Goal: Contribute content

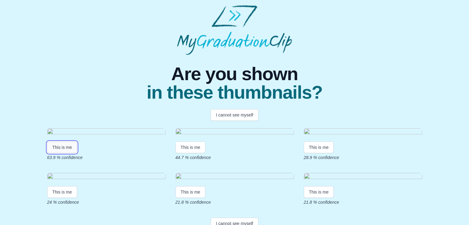
click at [67, 153] on button "This is me" at bounding box center [62, 148] width 30 height 12
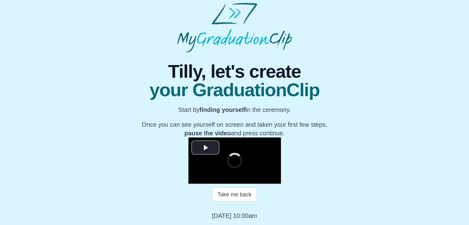
scroll to position [88, 0]
click at [205, 147] on span "Video Player" at bounding box center [205, 147] width 0 height 0
click at [205, 138] on video "Video Player" at bounding box center [234, 161] width 93 height 46
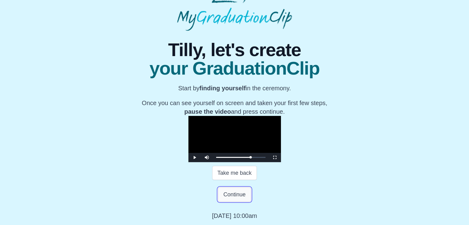
click at [231, 202] on button "Continue" at bounding box center [234, 195] width 33 height 14
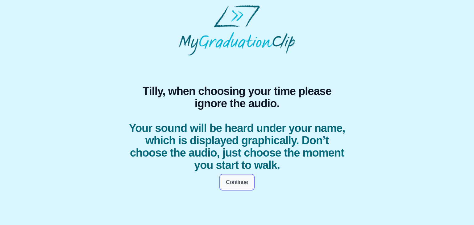
click at [228, 180] on button "Continue" at bounding box center [237, 182] width 33 height 14
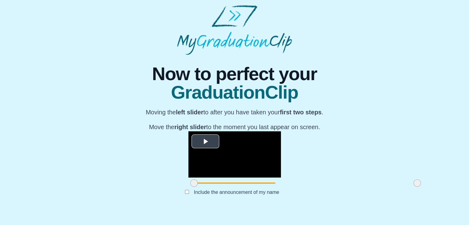
scroll to position [73, 0]
drag, startPoint x: 125, startPoint y: 198, endPoint x: 189, endPoint y: 194, distance: 64.3
click at [252, 189] on div at bounding box center [257, 183] width 11 height 11
click at [412, 189] on div at bounding box center [417, 183] width 11 height 11
click at [414, 187] on span at bounding box center [417, 183] width 7 height 7
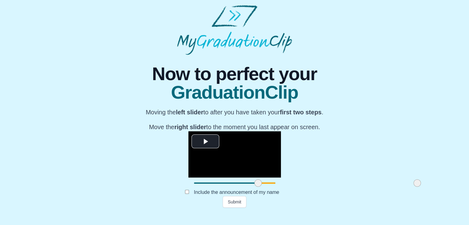
drag, startPoint x: 345, startPoint y: 195, endPoint x: 359, endPoint y: 193, distance: 14.0
click at [359, 193] on div "**********" at bounding box center [234, 131] width 459 height 153
click at [230, 208] on button "Submit" at bounding box center [235, 202] width 24 height 12
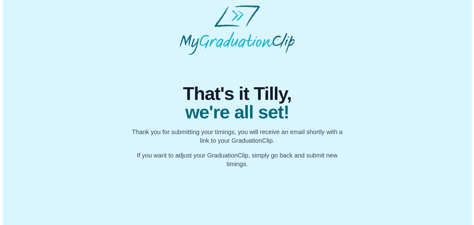
scroll to position [0, 0]
